Goal: Task Accomplishment & Management: Use online tool/utility

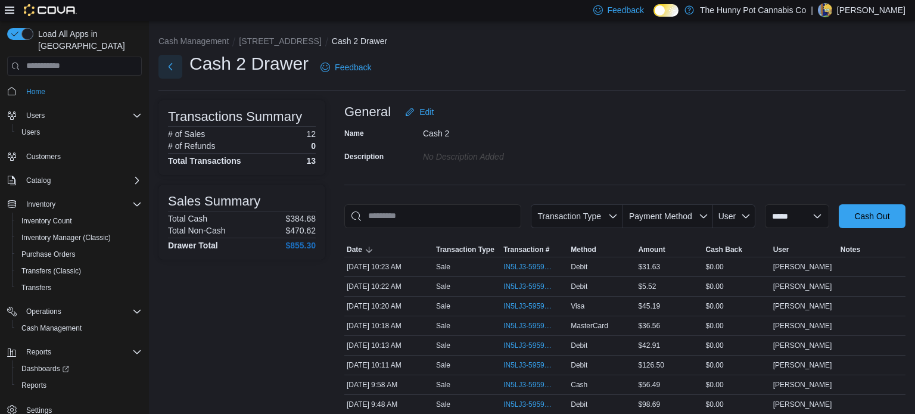
click at [171, 68] on button "Next" at bounding box center [170, 67] width 24 height 24
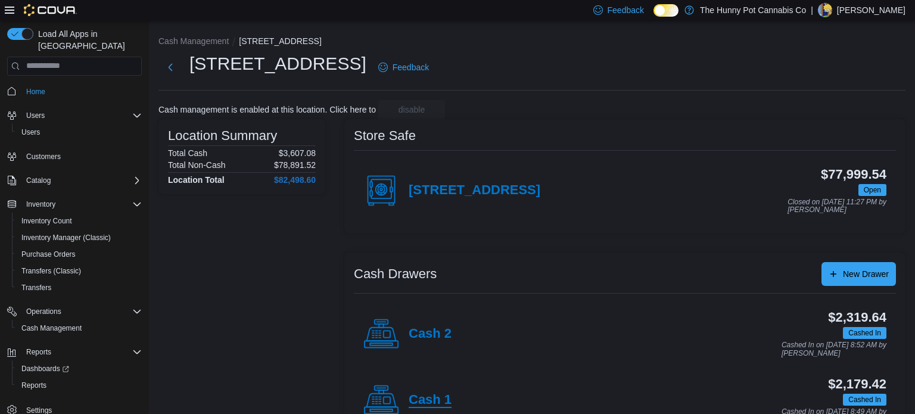
click at [437, 393] on h4 "Cash 1" at bounding box center [430, 400] width 43 height 15
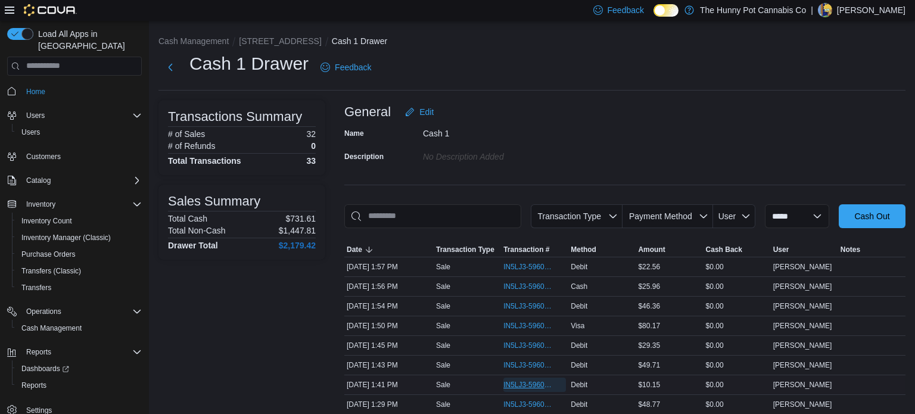
click at [511, 390] on span "IN5LJ3-5960553" at bounding box center [534, 385] width 63 height 14
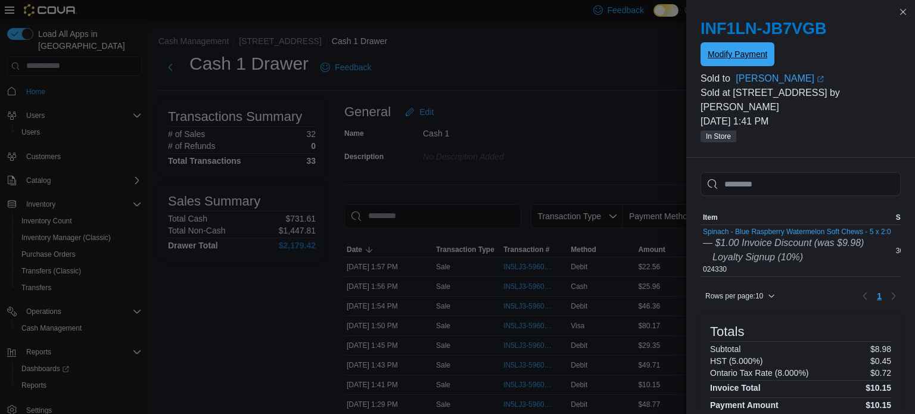
click at [732, 61] on span "Modify Payment" at bounding box center [738, 54] width 60 height 24
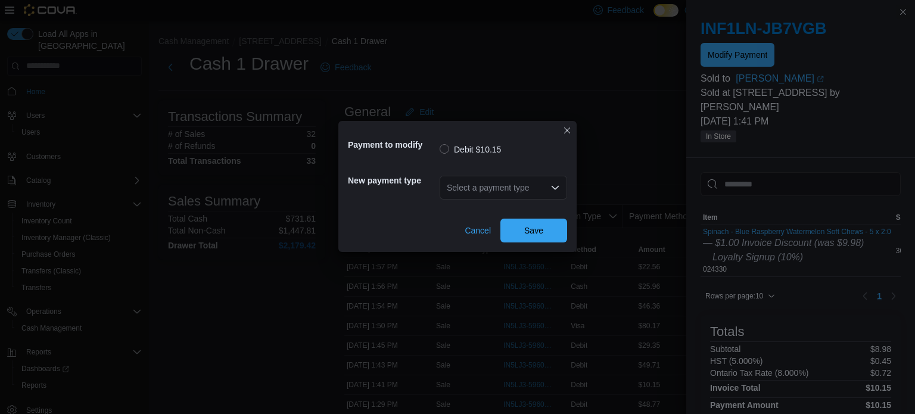
click at [468, 185] on div "Select a payment type" at bounding box center [504, 188] width 128 height 24
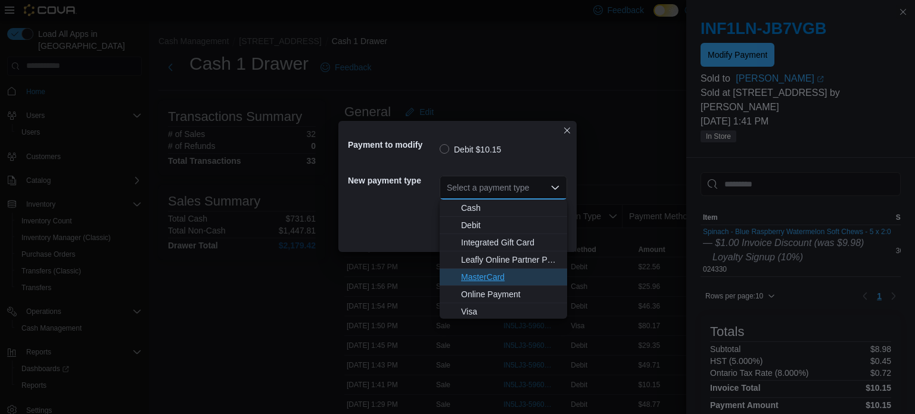
click at [483, 276] on span "MasterCard" at bounding box center [510, 277] width 99 height 12
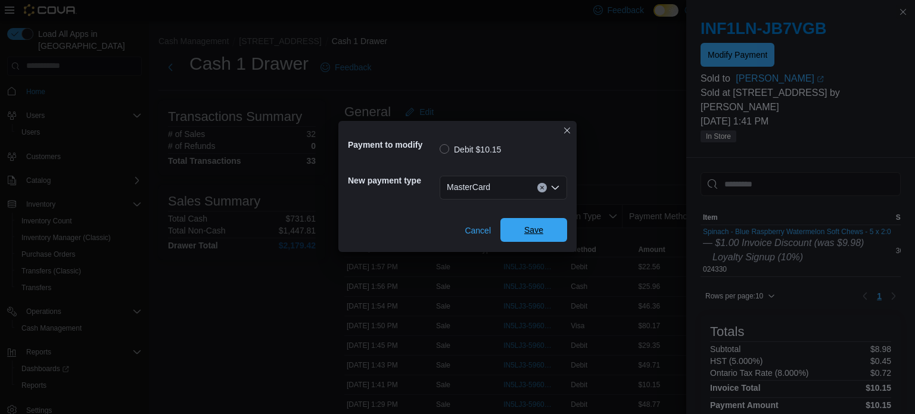
click at [527, 234] on span "Save" at bounding box center [533, 230] width 19 height 12
